Goal: Transaction & Acquisition: Purchase product/service

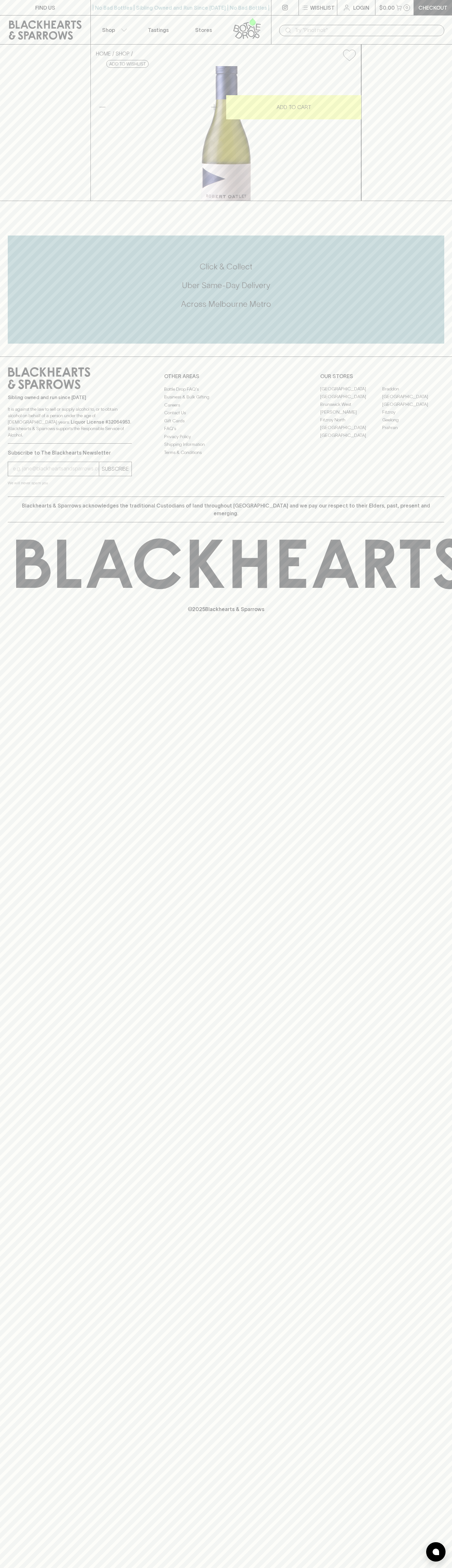
click at [9, 32] on icon at bounding box center [45, 30] width 81 height 19
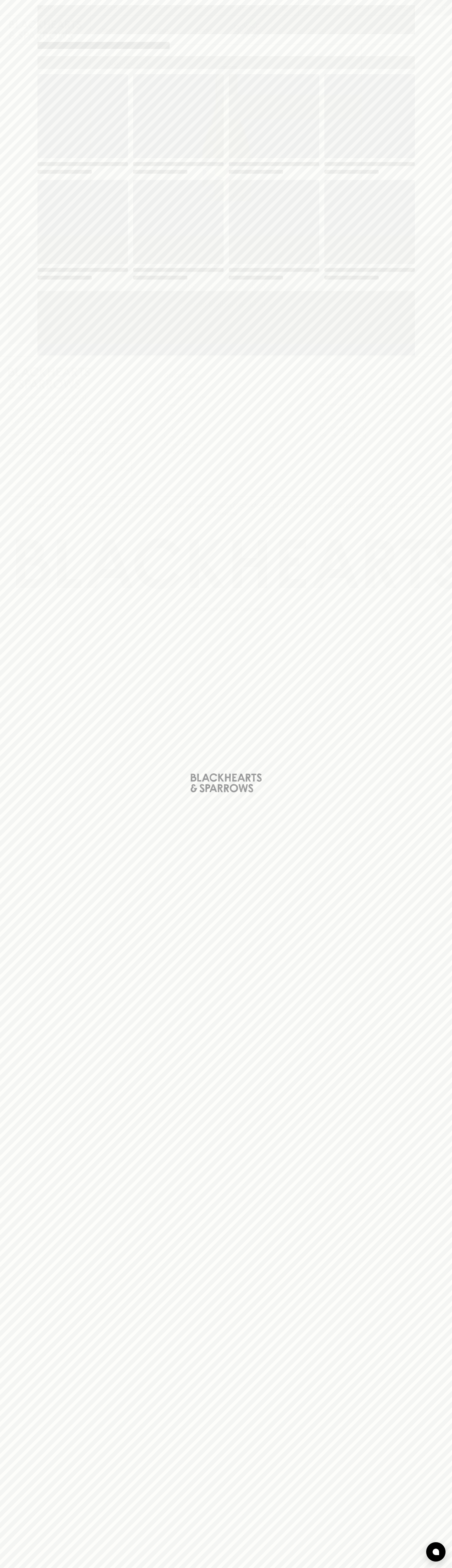
click at [236, 1567] on html "FIND US | No Bad Bottles | Sibling Owned and Run Since [DATE] | No Bad Bottles …" at bounding box center [226, 784] width 452 height 1568
click at [15, 631] on div "Loading" at bounding box center [226, 784] width 452 height 1568
